Goal: Find specific page/section: Find specific page/section

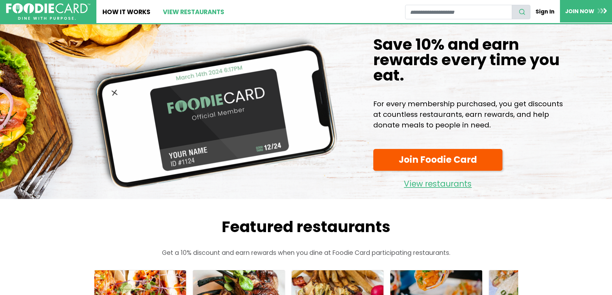
click at [214, 11] on link "View restaurants" at bounding box center [193, 11] width 74 height 23
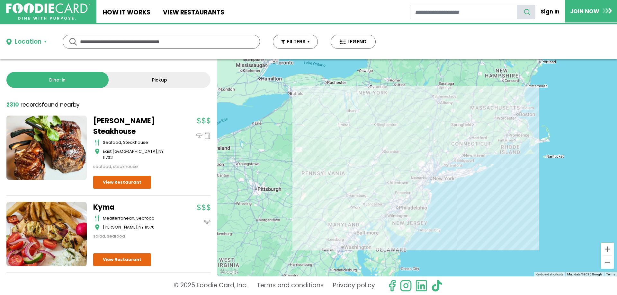
click at [174, 42] on input "text" at bounding box center [161, 41] width 163 height 13
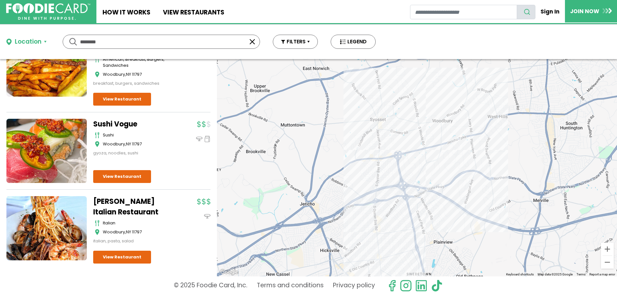
scroll to position [855, 0]
type input "*"
type input "*******"
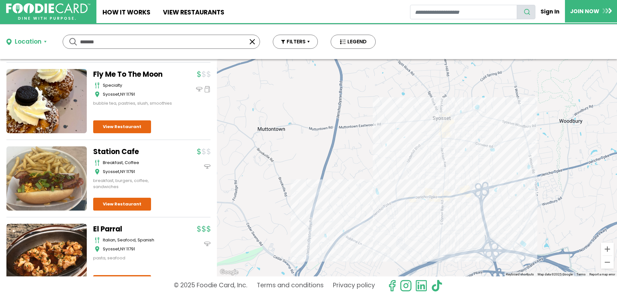
scroll to position [1349, 0]
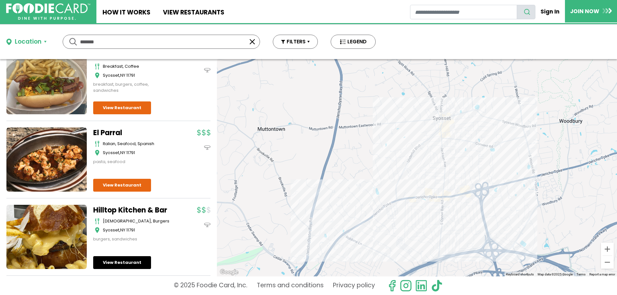
click at [138, 256] on link "View Restaurant" at bounding box center [122, 262] width 58 height 13
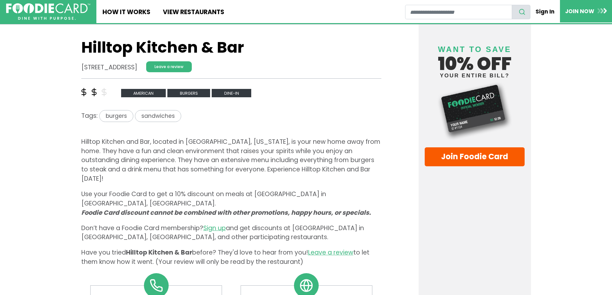
scroll to position [101, 0]
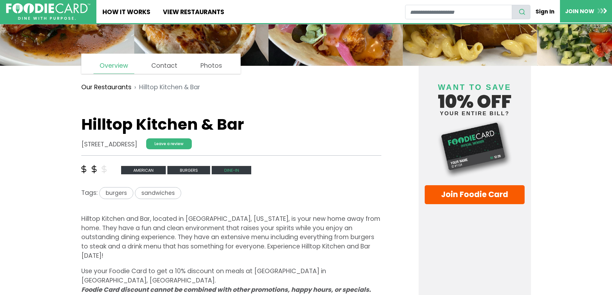
click at [225, 169] on span "Dine-in" at bounding box center [232, 170] width 40 height 9
